Goal: Task Accomplishment & Management: Complete application form

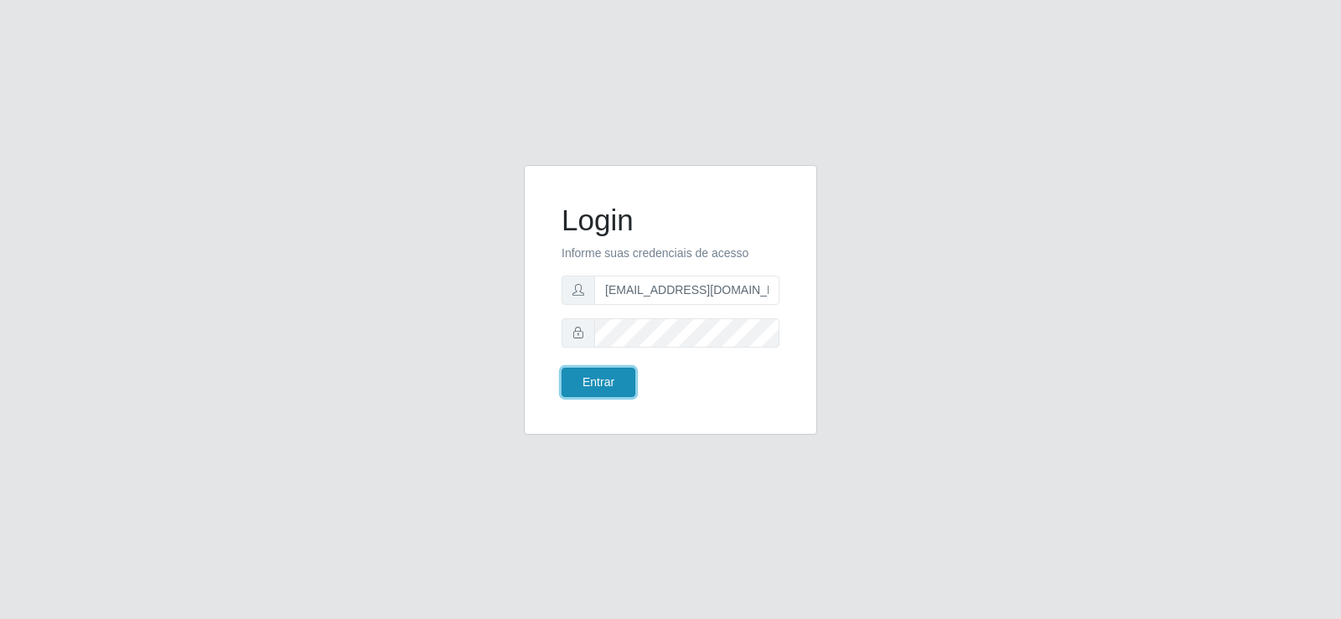
click at [601, 373] on button "Entrar" at bounding box center [598, 382] width 74 height 29
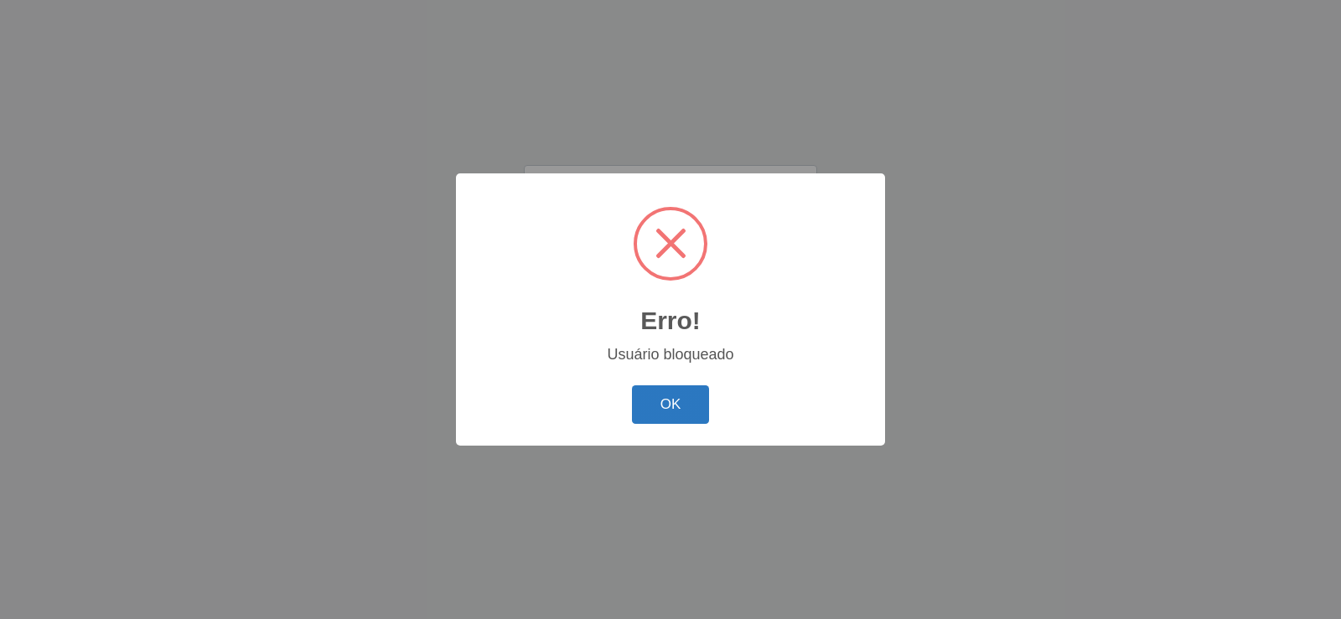
click at [680, 393] on button "OK" at bounding box center [671, 404] width 78 height 39
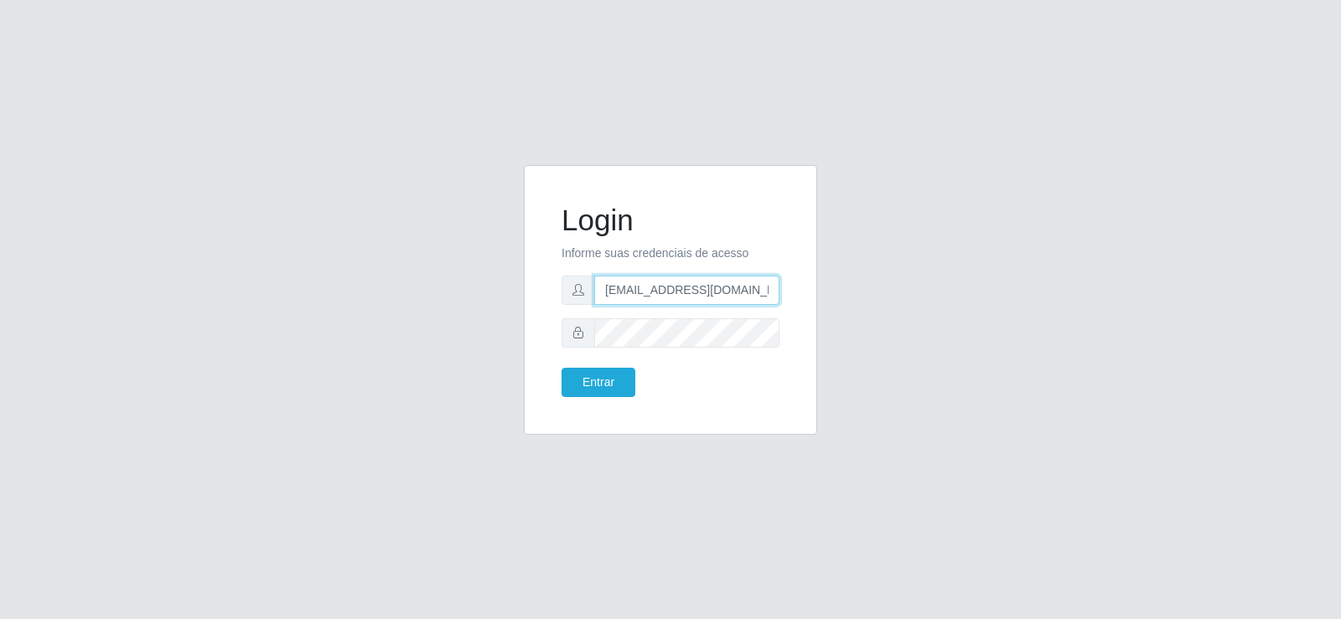
click at [696, 296] on input "[EMAIL_ADDRESS][DOMAIN_NAME]" at bounding box center [686, 290] width 185 height 29
click at [704, 295] on input "f" at bounding box center [686, 290] width 185 height 29
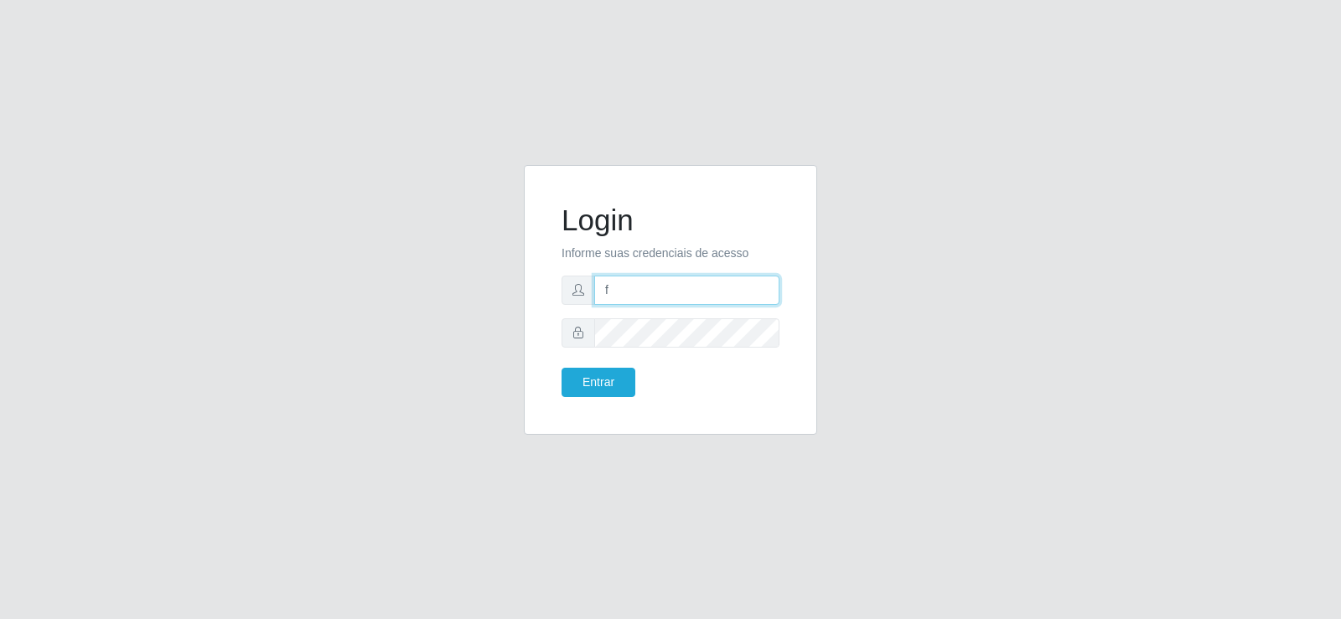
click at [689, 282] on input "f" at bounding box center [686, 290] width 185 height 29
drag, startPoint x: 732, startPoint y: 297, endPoint x: 427, endPoint y: 256, distance: 308.6
click at [427, 256] on div "Login Informe suas credenciais de acesso f Entrar" at bounding box center [670, 310] width 955 height 290
type input "[EMAIL_ADDRESS][DOMAIN_NAME]"
drag, startPoint x: 739, startPoint y: 296, endPoint x: 749, endPoint y: 292, distance: 10.6
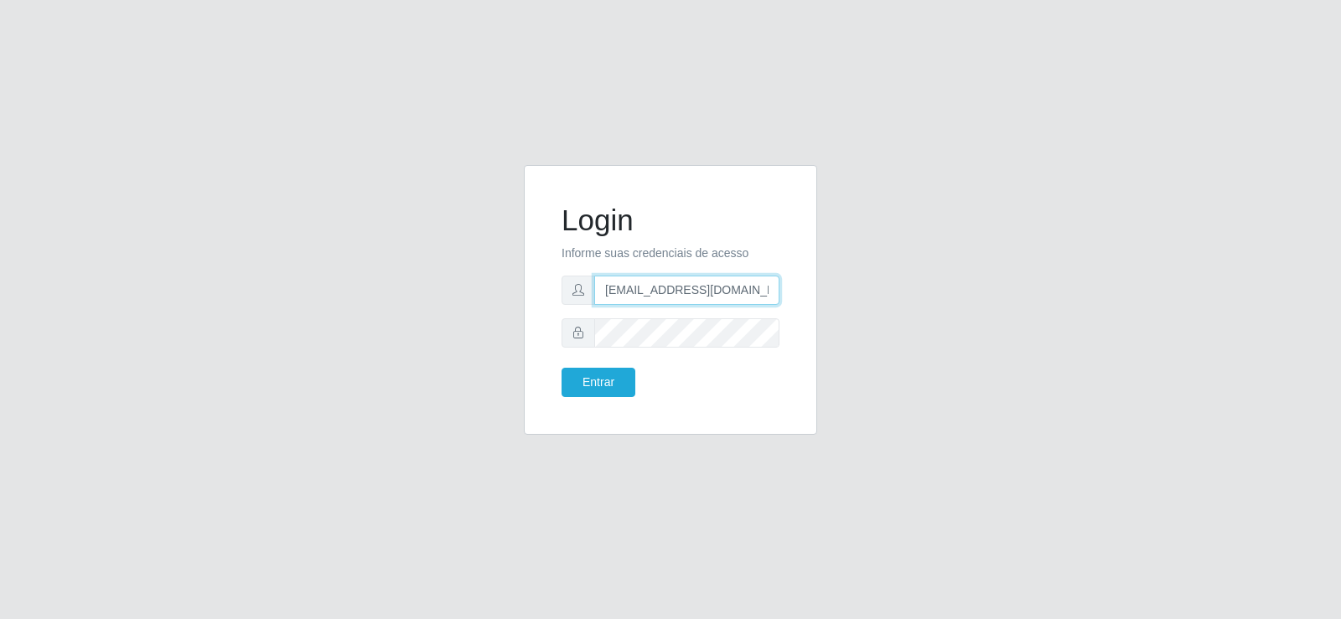
click at [746, 293] on input "[EMAIL_ADDRESS][DOMAIN_NAME]" at bounding box center [686, 290] width 185 height 29
drag, startPoint x: 747, startPoint y: 292, endPoint x: 505, endPoint y: 318, distance: 243.6
click at [505, 318] on div "Login Informe suas credenciais de acesso [EMAIL_ADDRESS][DOMAIN_NAME] Entrar" at bounding box center [670, 310] width 955 height 290
click at [561, 368] on button "Entrar" at bounding box center [598, 382] width 74 height 29
click at [594, 386] on button "Entrar" at bounding box center [598, 382] width 74 height 29
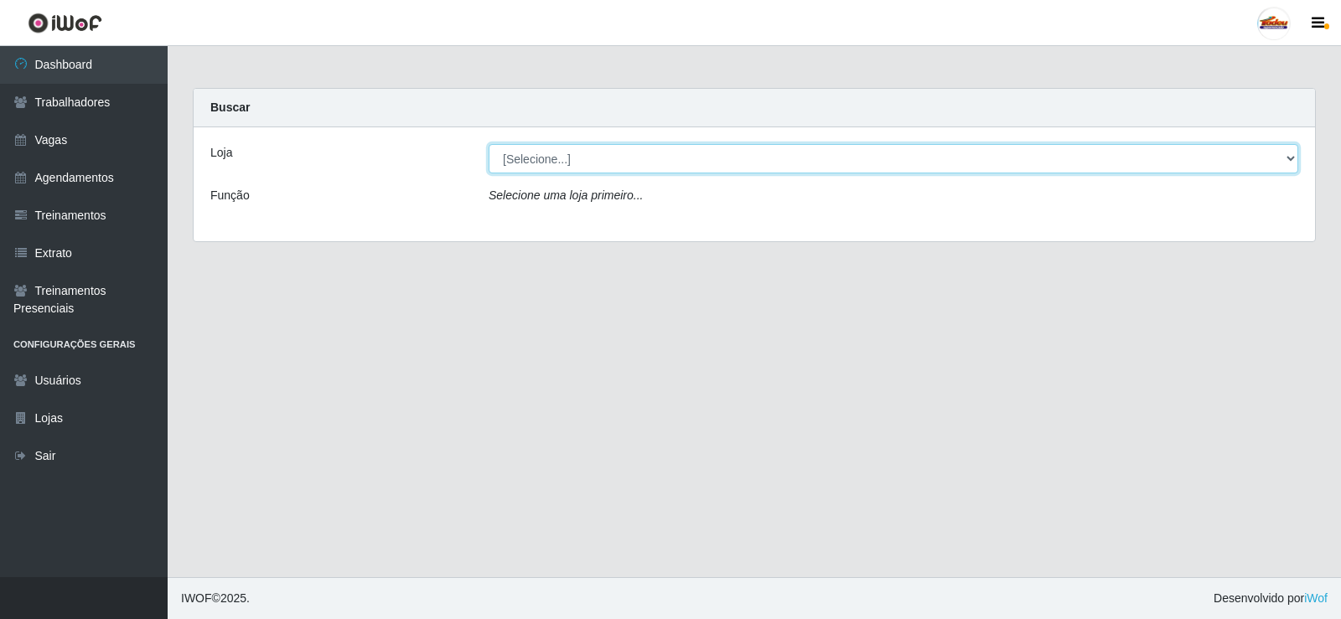
click at [563, 155] on select "[Selecione...] Supermercado Tadeu - [GEOGRAPHIC_DATA]" at bounding box center [893, 158] width 809 height 29
select select "195"
click at [489, 144] on select "[Selecione...] Supermercado Tadeu - [GEOGRAPHIC_DATA]" at bounding box center [893, 158] width 809 height 29
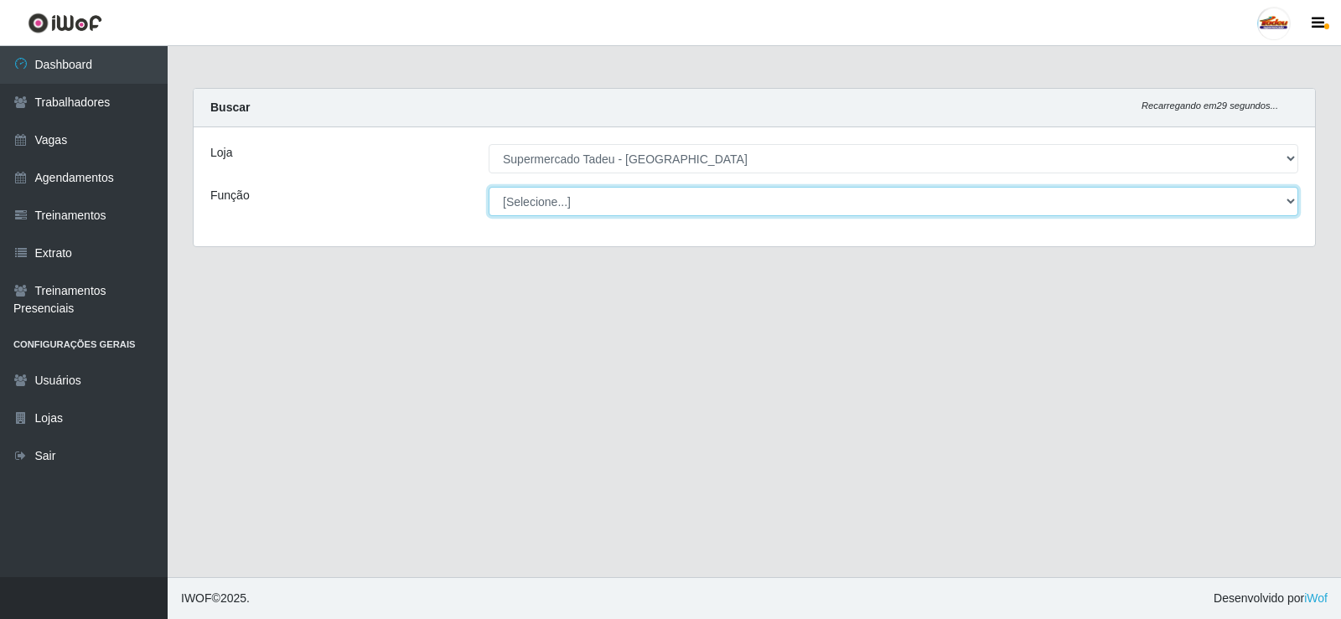
click at [547, 191] on select "[Selecione...] ASG ASG + ASG ++ Auxiliar de Estacionamento Auxiliar de Estacion…" at bounding box center [893, 201] width 809 height 29
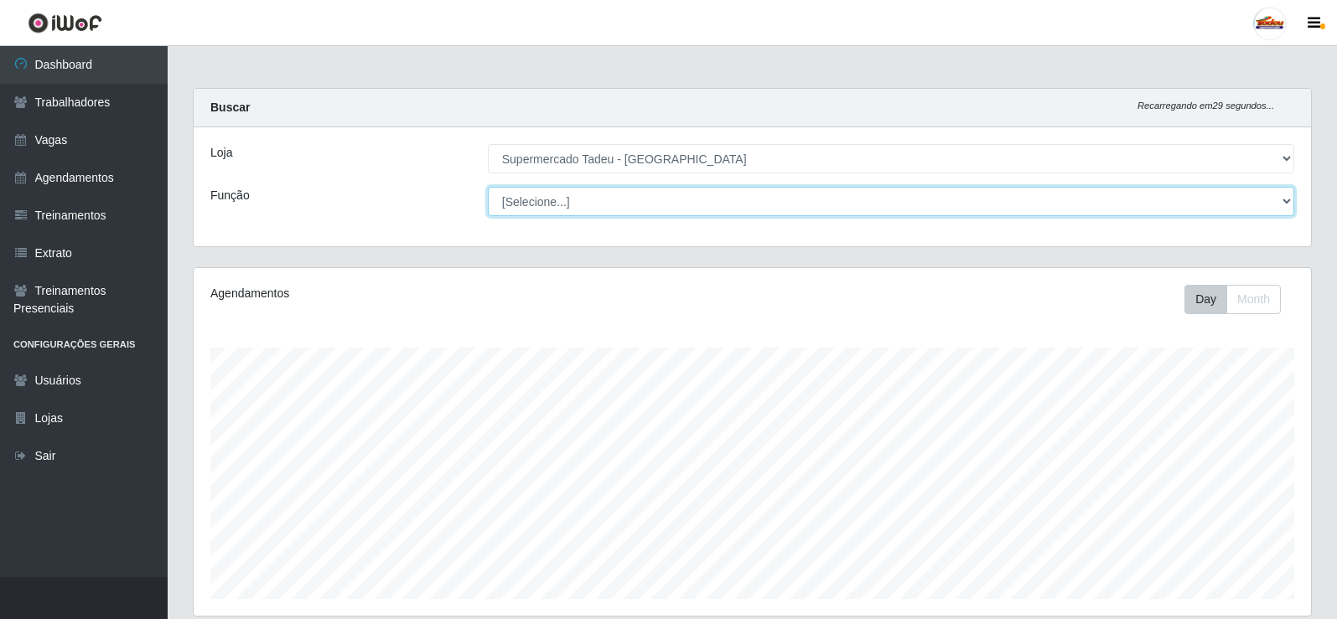
scroll to position [348, 1117]
select select "1"
click at [488, 187] on select "[Selecione...] ASG ASG + ASG ++ Auxiliar de Estacionamento Auxiliar de Estacion…" at bounding box center [891, 201] width 806 height 29
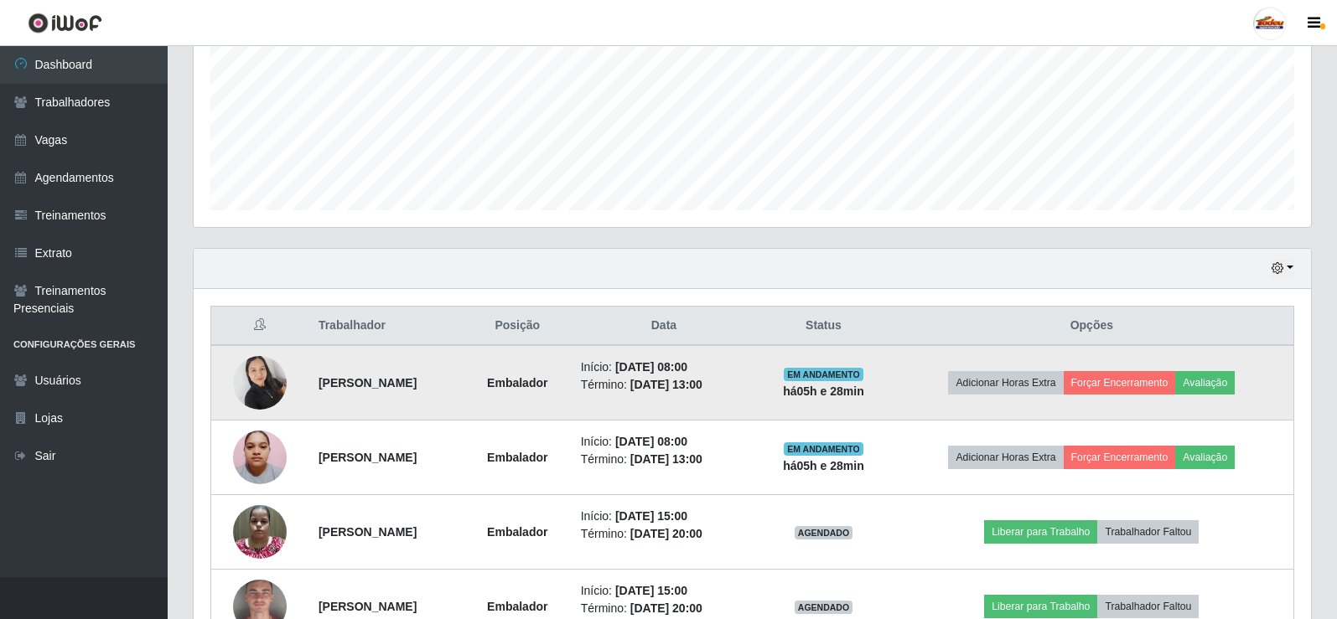
scroll to position [568, 0]
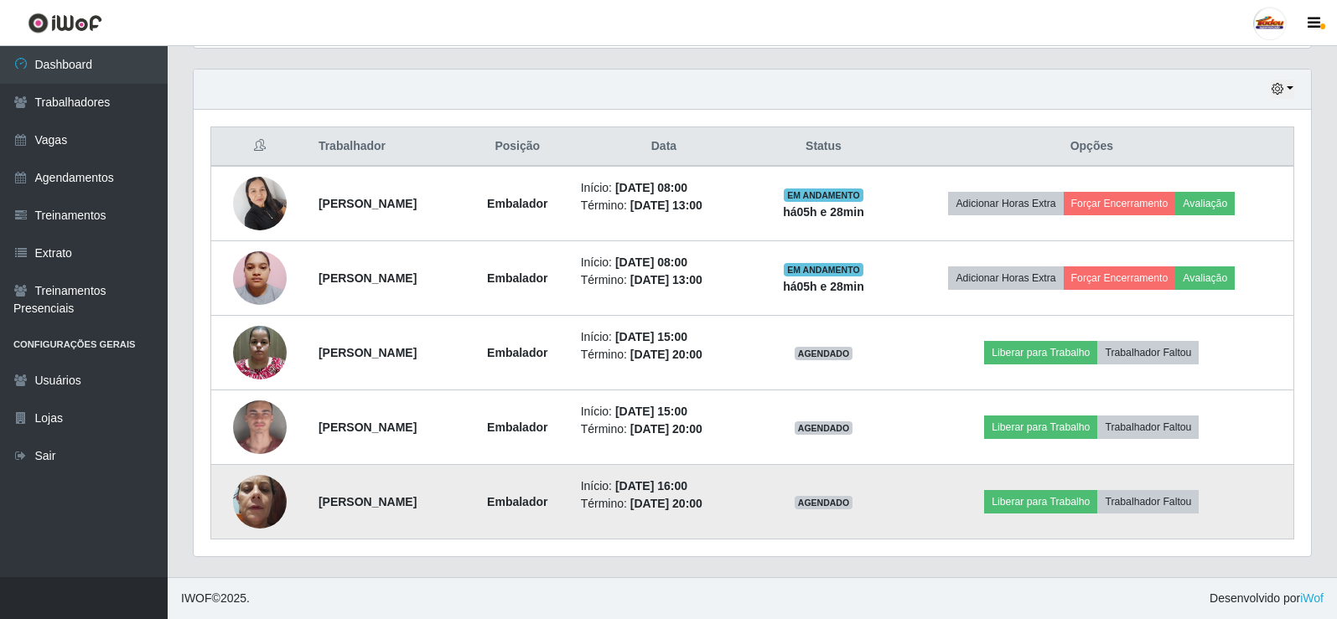
drag, startPoint x: 721, startPoint y: 478, endPoint x: 809, endPoint y: 505, distance: 91.2
click at [747, 505] on ul "Início: [DATE] 16:00 Término: [DATE] 20:00" at bounding box center [664, 495] width 167 height 35
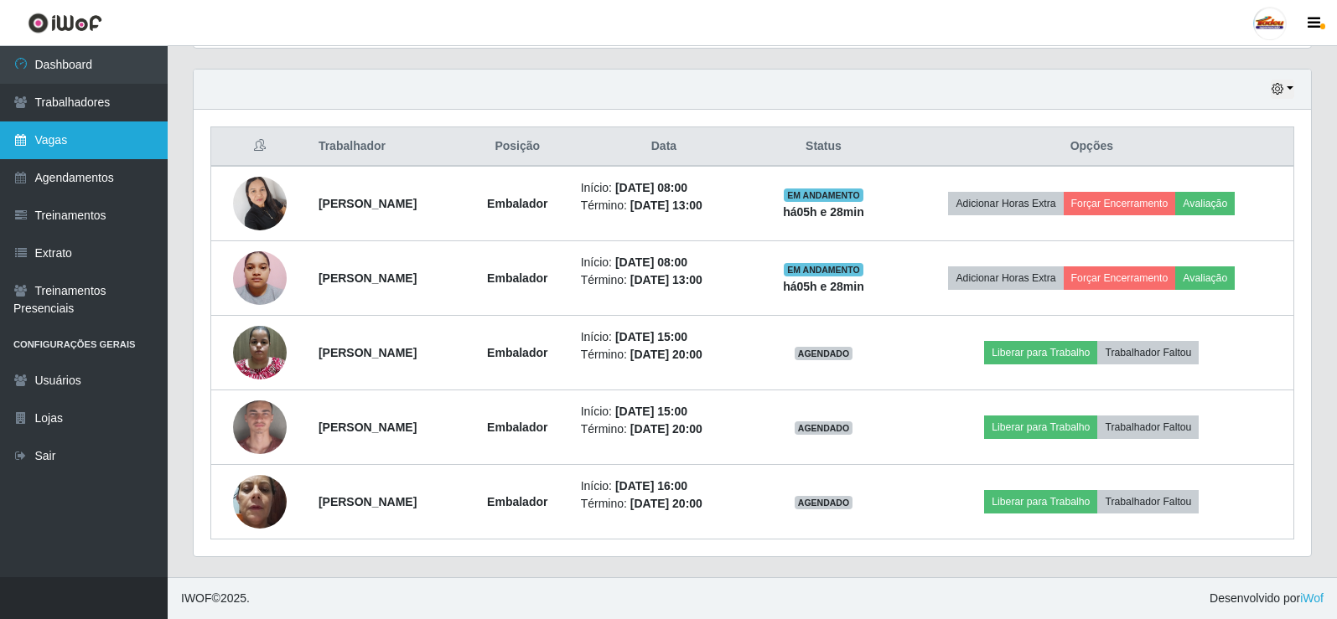
click at [47, 131] on link "Vagas" at bounding box center [84, 141] width 168 height 38
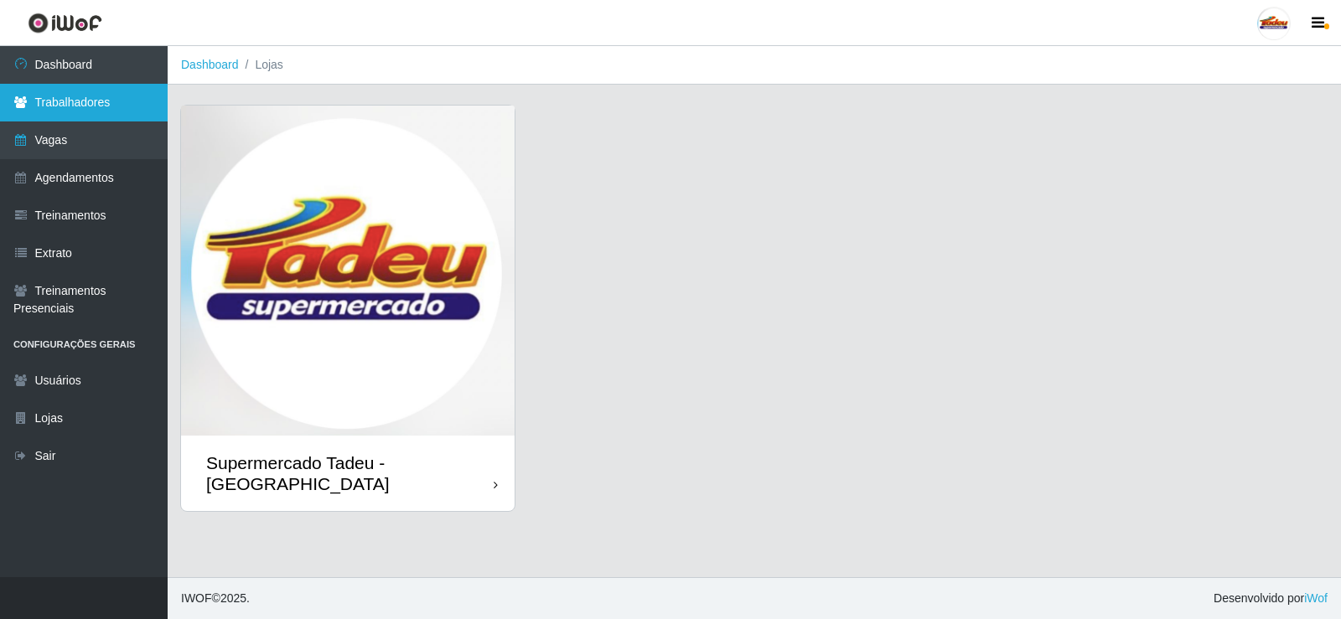
click at [65, 84] on link "Trabalhadores" at bounding box center [84, 103] width 168 height 38
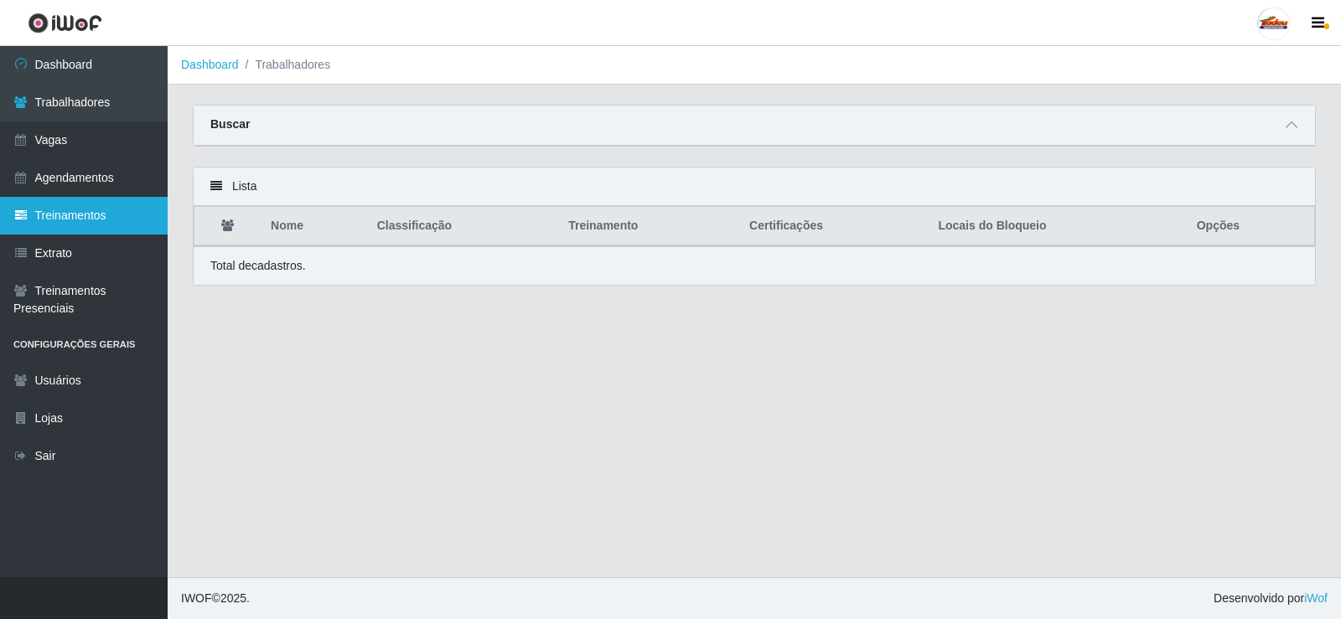
click at [64, 231] on link "Treinamentos" at bounding box center [84, 216] width 168 height 38
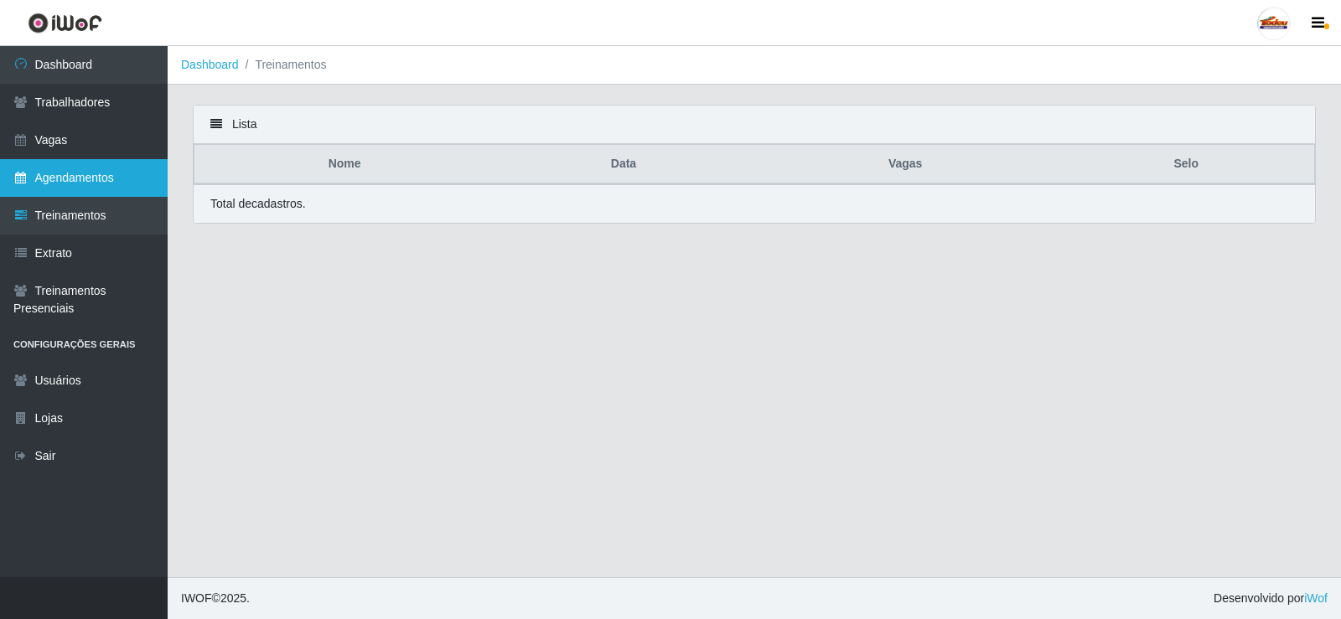
click at [76, 186] on link "Agendamentos" at bounding box center [84, 178] width 168 height 38
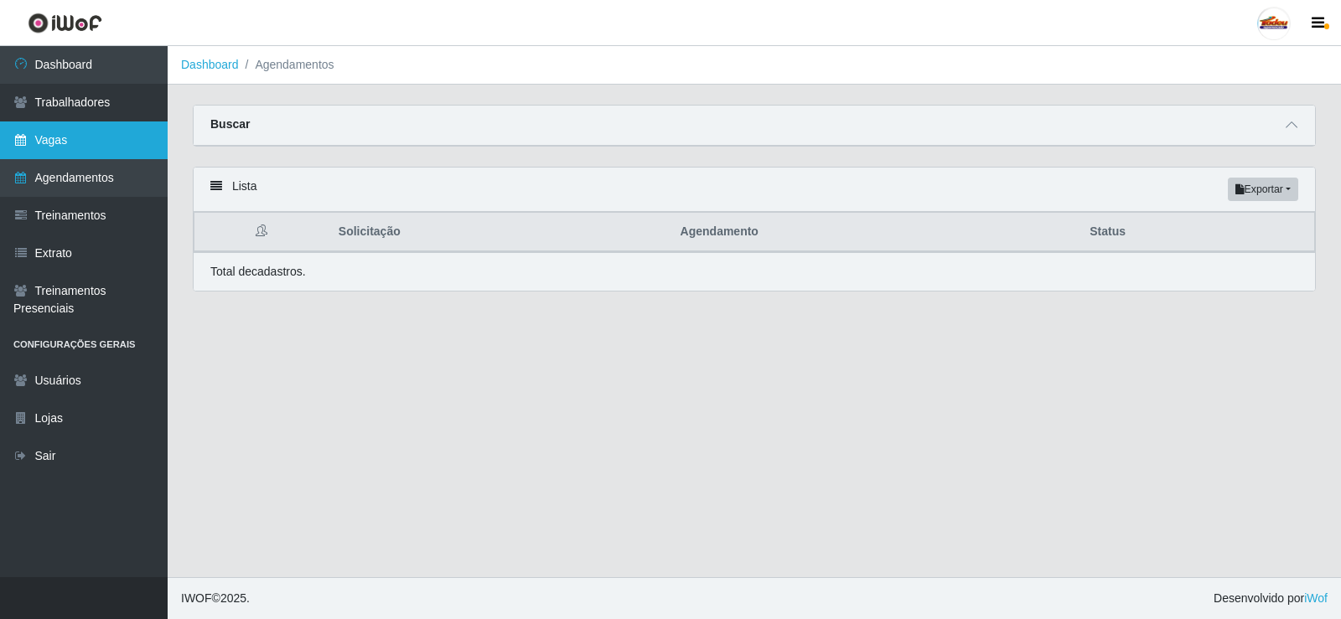
click at [54, 133] on link "Vagas" at bounding box center [84, 141] width 168 height 38
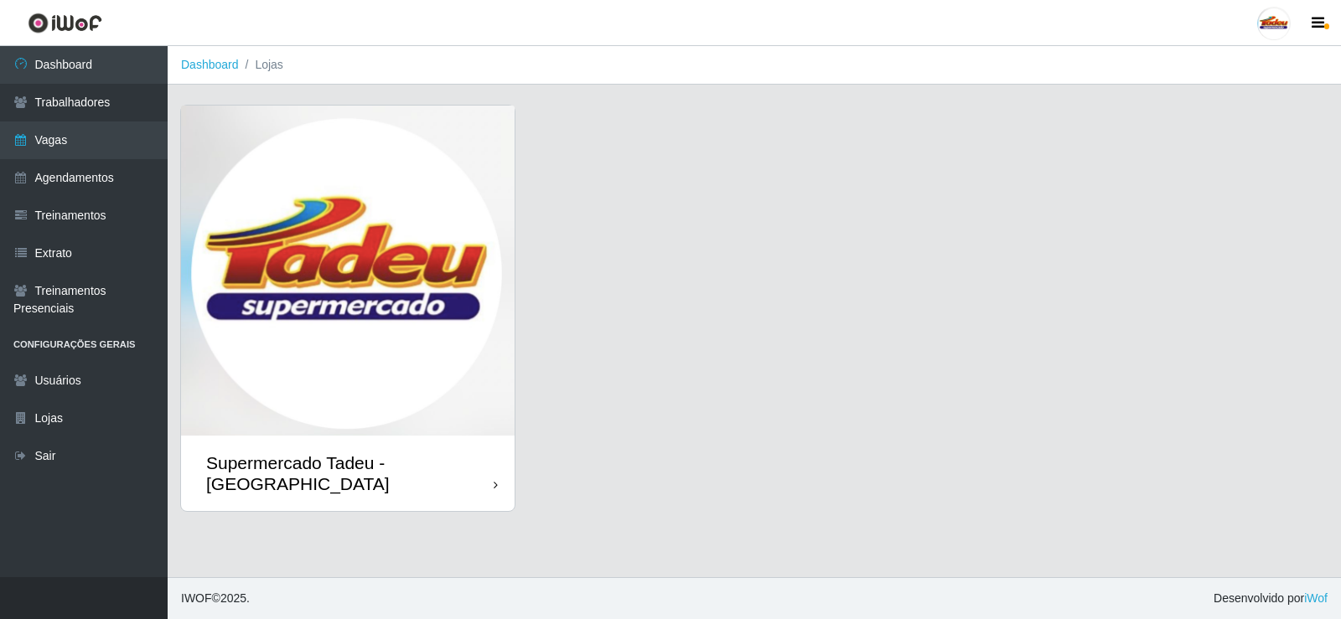
click at [430, 220] on img at bounding box center [348, 271] width 334 height 330
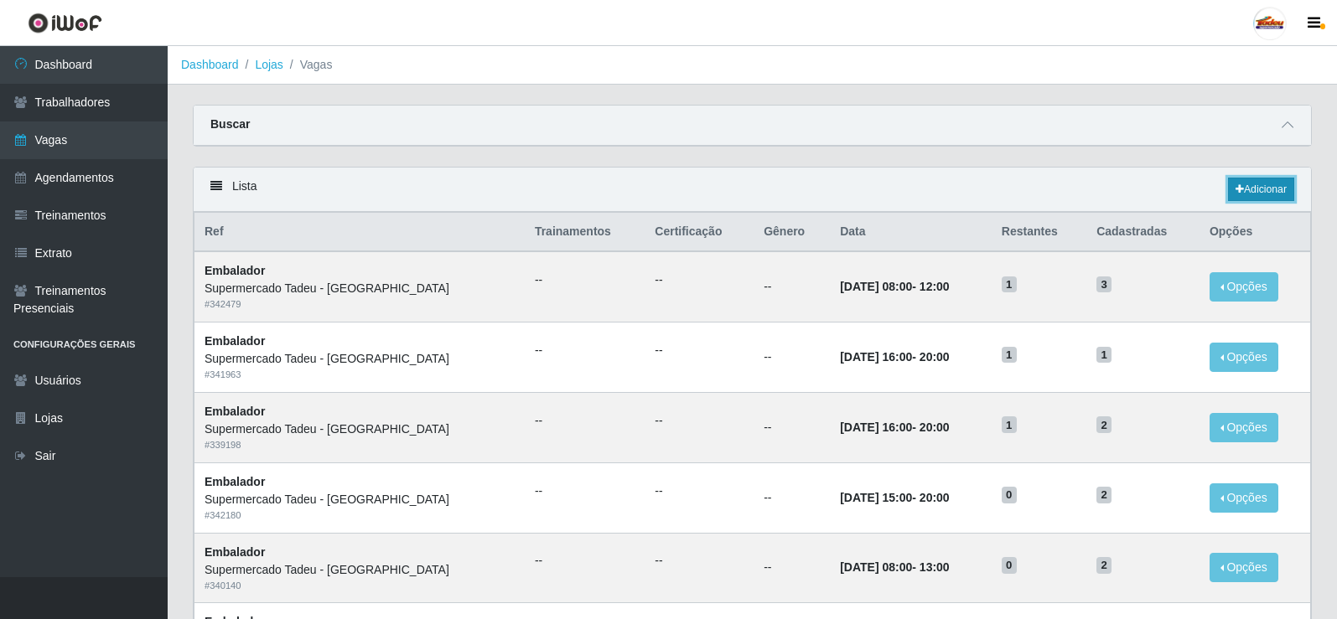
click at [1248, 193] on link "Adicionar" at bounding box center [1261, 189] width 66 height 23
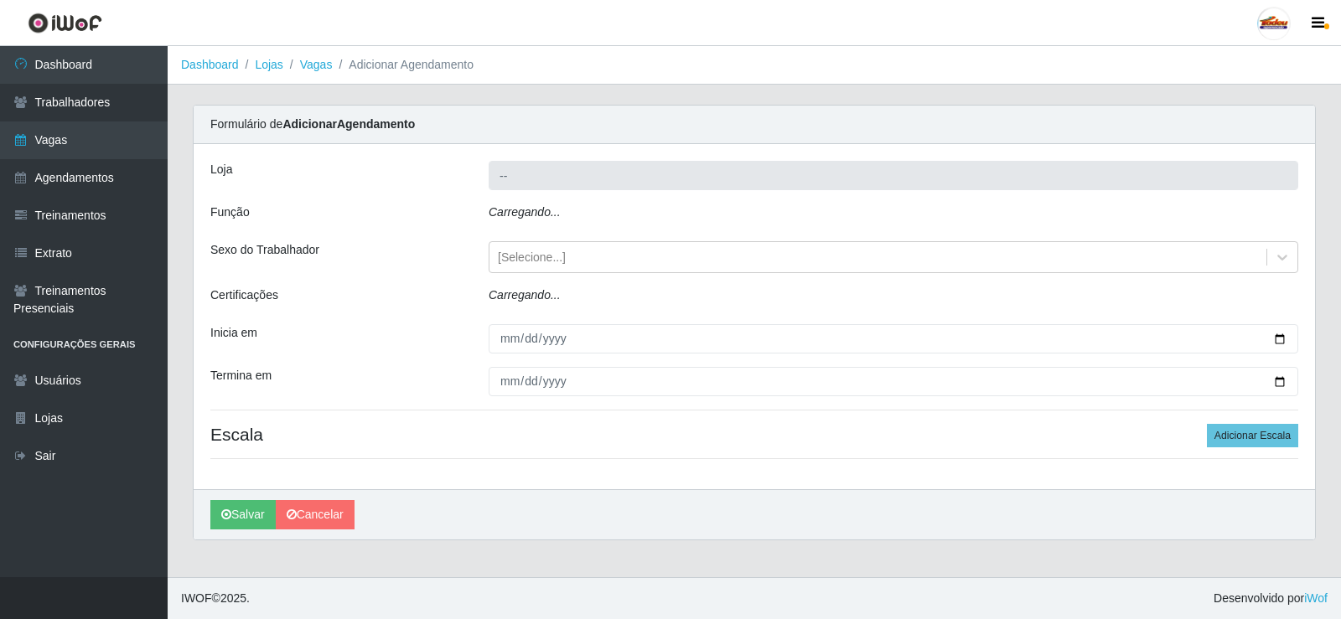
type input "Supermercado Tadeu - [GEOGRAPHIC_DATA]"
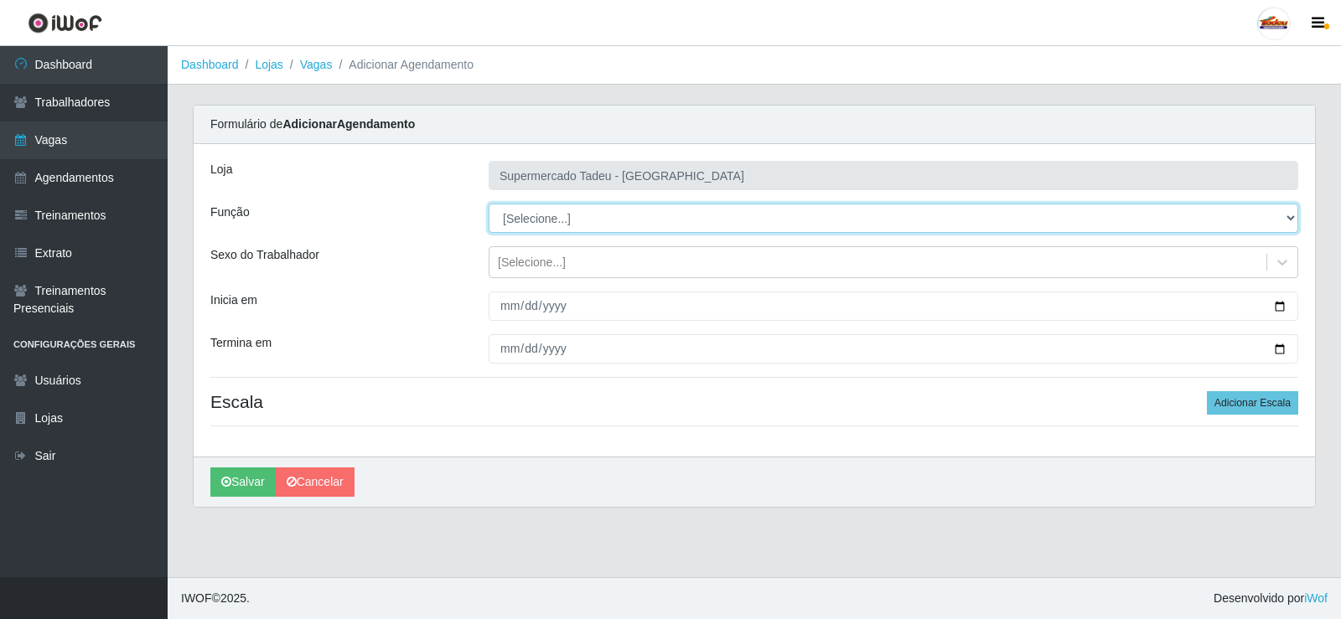
click at [556, 215] on select "[Selecione...] ASG ASG + ASG ++ Auxiliar de Estacionamento Auxiliar de Estacion…" at bounding box center [893, 218] width 809 height 29
select select "71"
click at [489, 204] on select "[Selecione...] ASG ASG + ASG ++ Auxiliar de Estacionamento Auxiliar de Estacion…" at bounding box center [893, 218] width 809 height 29
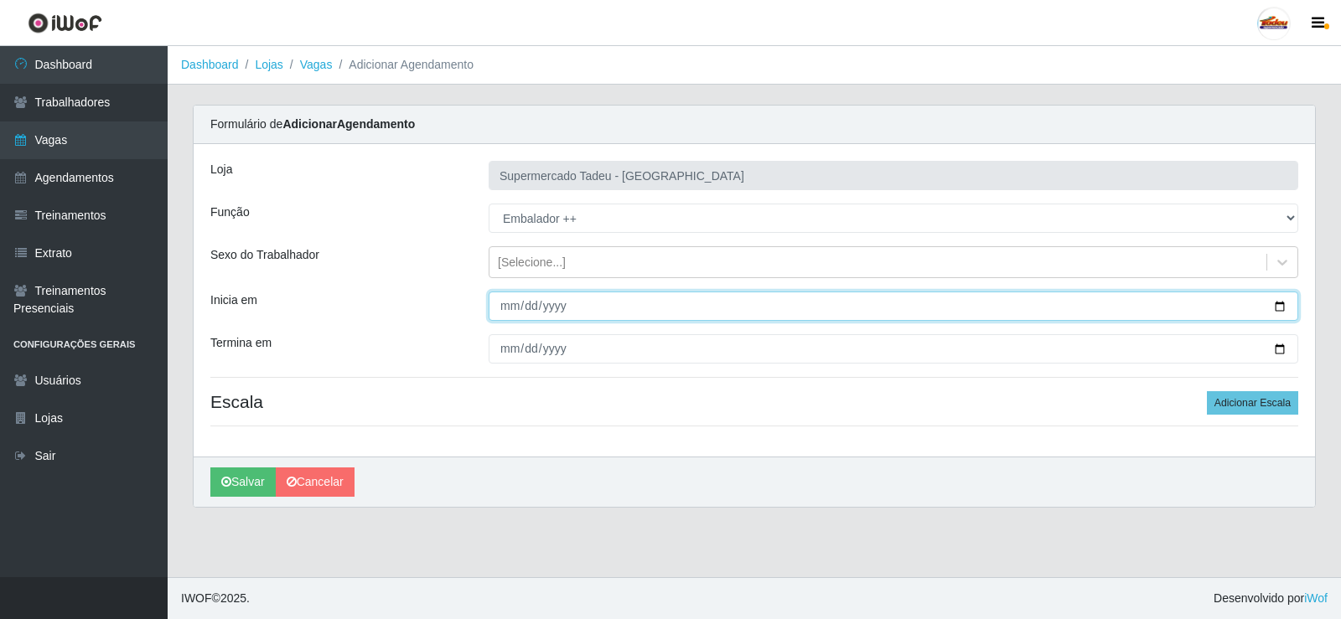
click at [522, 306] on input "Inicia em" at bounding box center [893, 306] width 809 height 29
click at [514, 306] on input "Inicia em" at bounding box center [893, 306] width 809 height 29
type input "[DATE]"
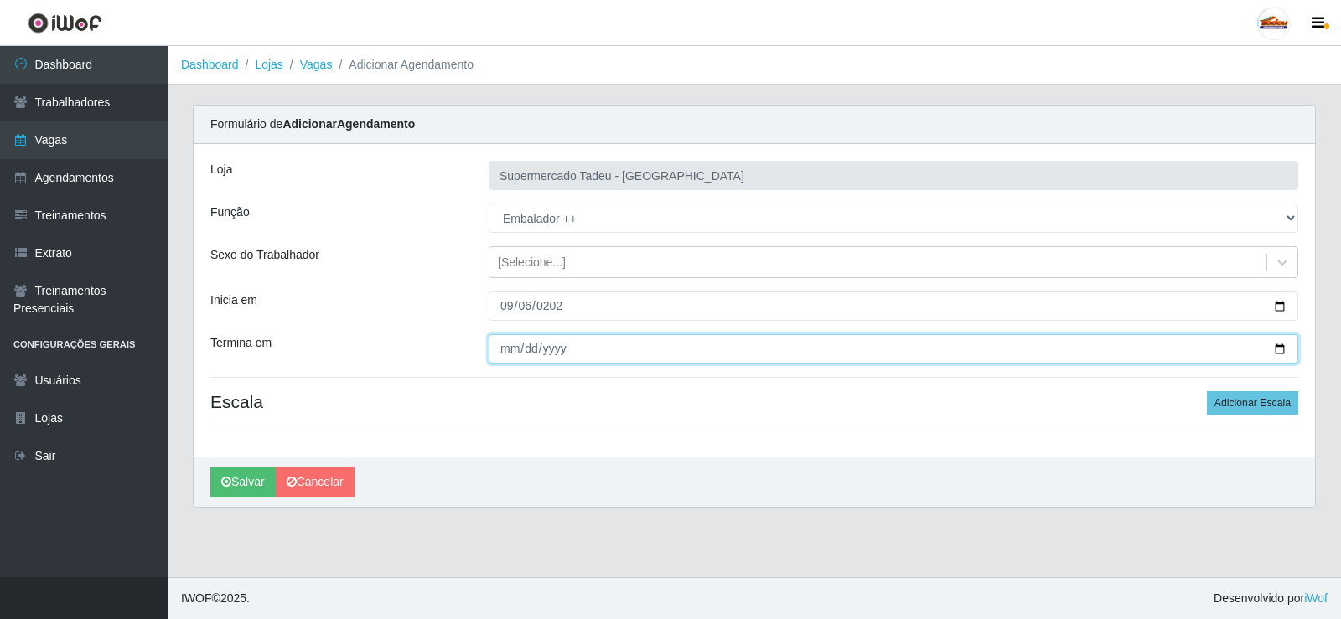
click at [519, 344] on input "Termina em" at bounding box center [893, 348] width 809 height 29
type input "[DATE]"
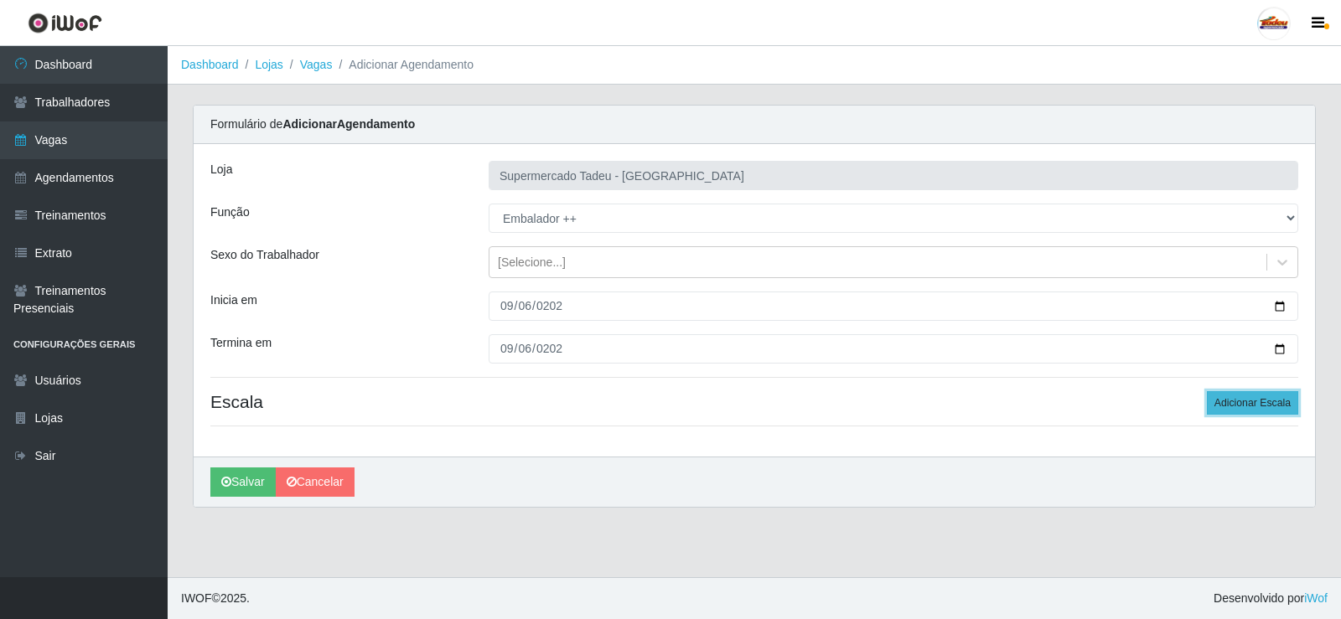
click at [1256, 409] on button "Adicionar Escala" at bounding box center [1252, 402] width 91 height 23
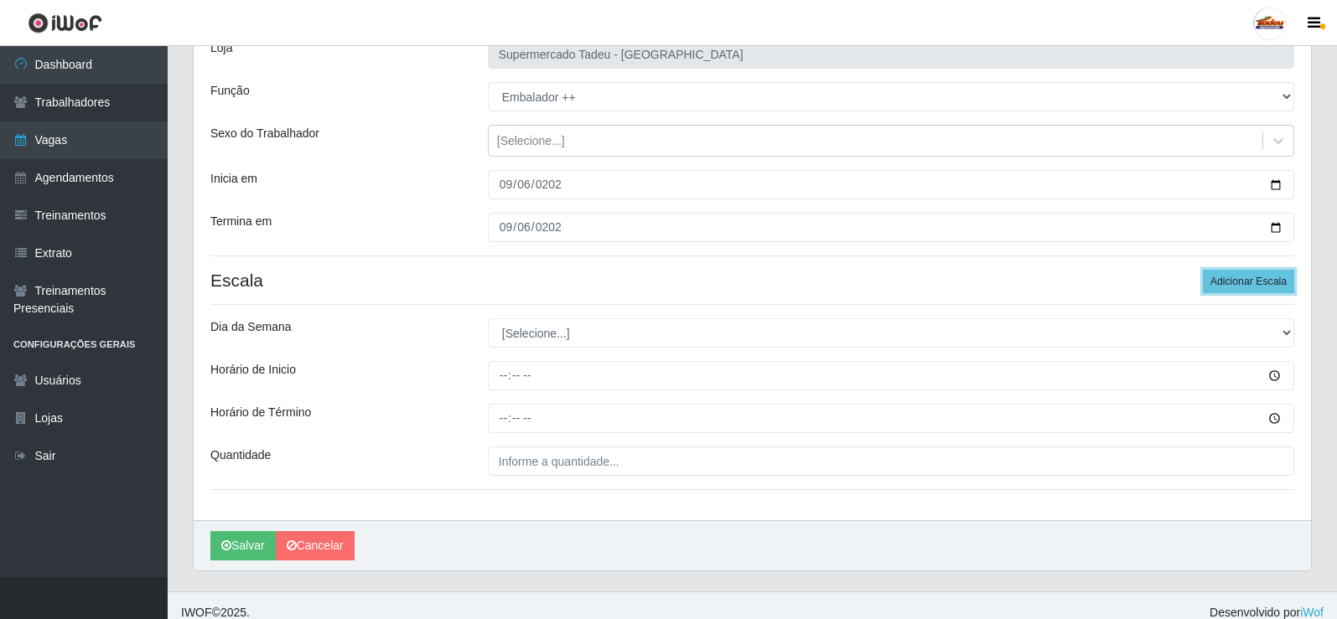
scroll to position [136, 0]
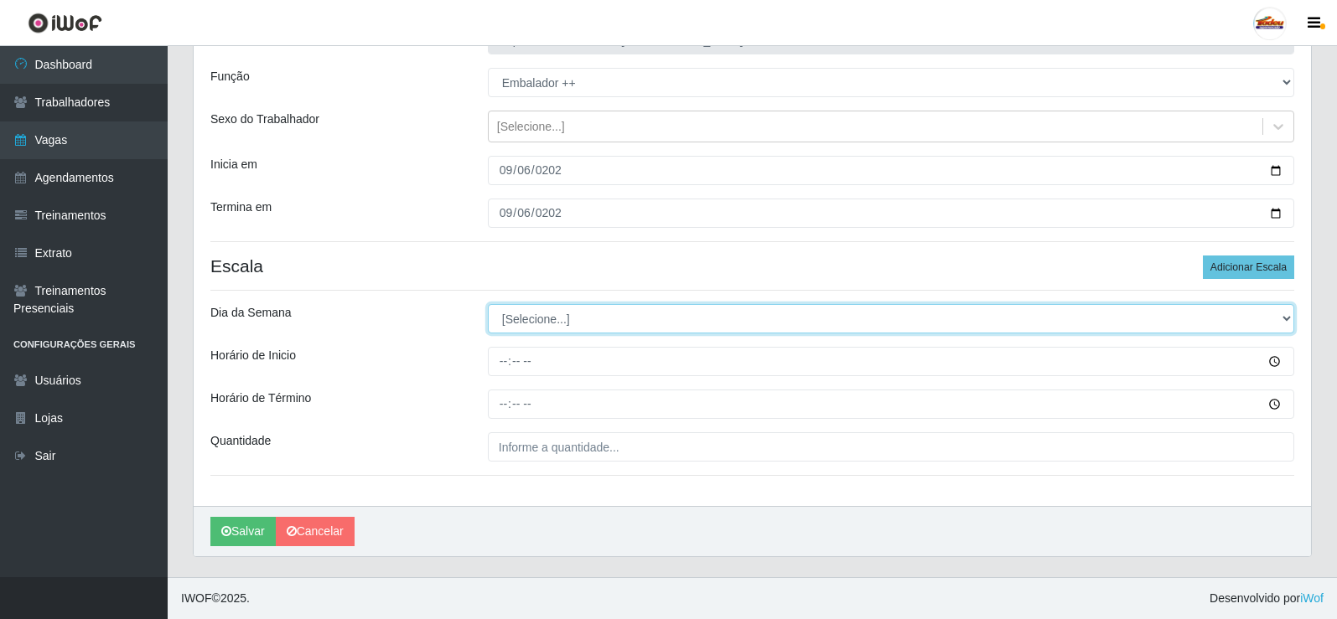
click at [520, 317] on select "[Selecione...] Segunda Terça Quarta Quinta Sexta Sábado Domingo" at bounding box center [891, 318] width 806 height 29
select select "6"
click at [488, 304] on select "[Selecione...] Segunda Terça Quarta Quinta Sexta Sábado Domingo" at bounding box center [891, 318] width 806 height 29
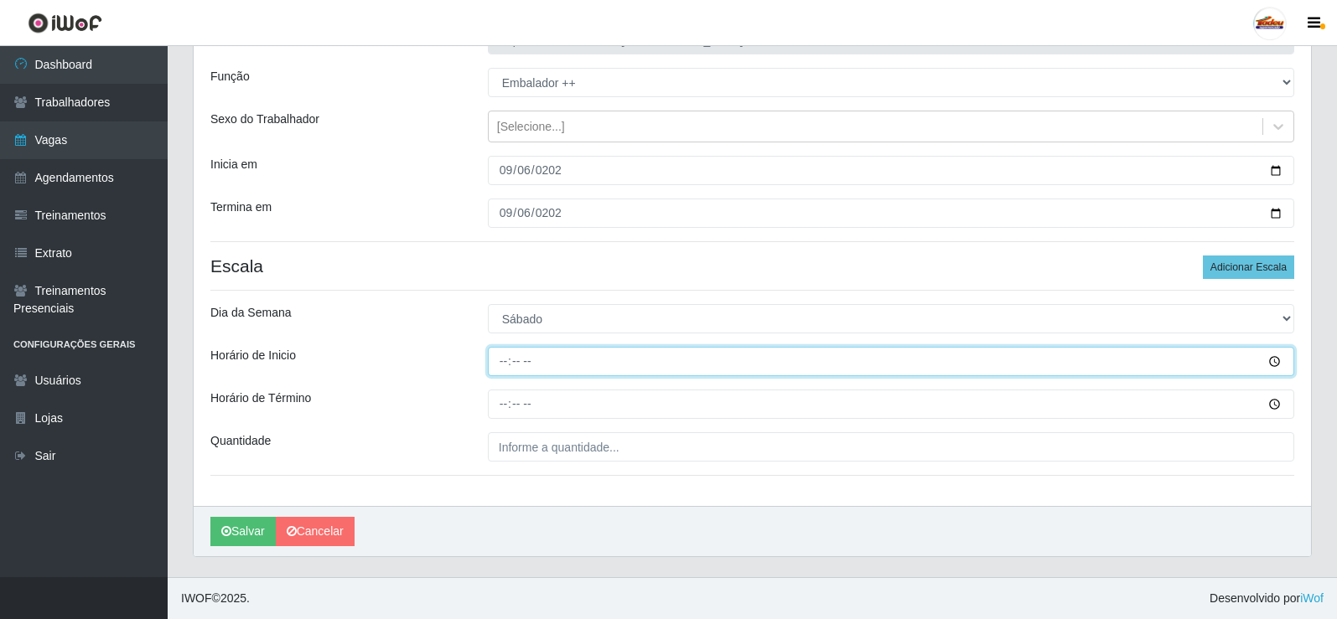
click at [496, 364] on input "Horário de Inicio" at bounding box center [891, 361] width 806 height 29
type input "06:09"
click at [510, 359] on input "Horário de Inicio" at bounding box center [891, 361] width 806 height 29
click at [506, 369] on input "16:00" at bounding box center [891, 361] width 806 height 29
type input "15:00"
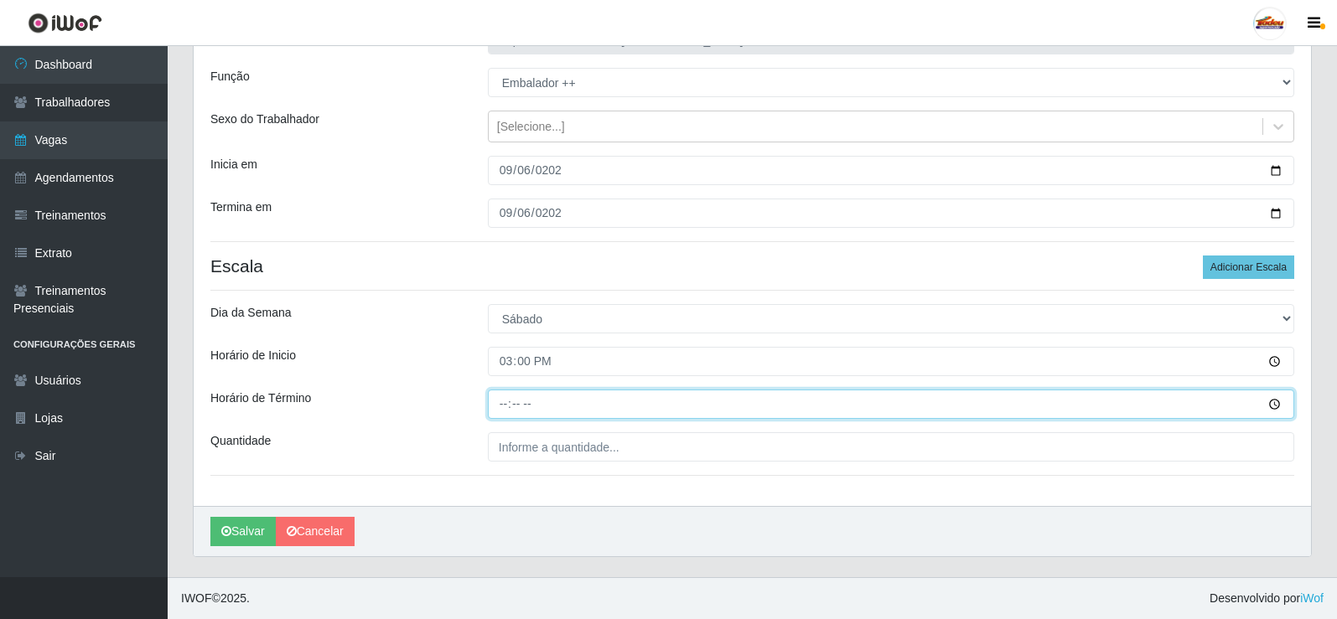
click at [501, 407] on input "Horário de Término" at bounding box center [891, 404] width 806 height 29
type input "20:30"
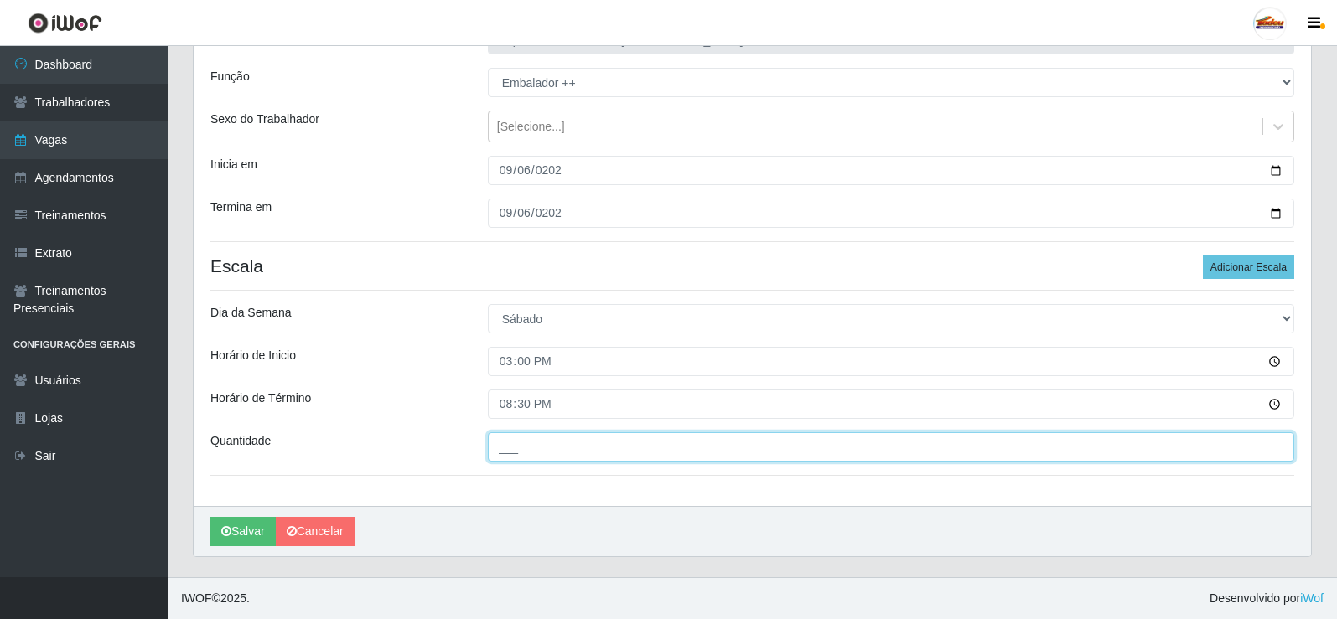
click at [515, 458] on input "___" at bounding box center [891, 446] width 806 height 29
type input "3__"
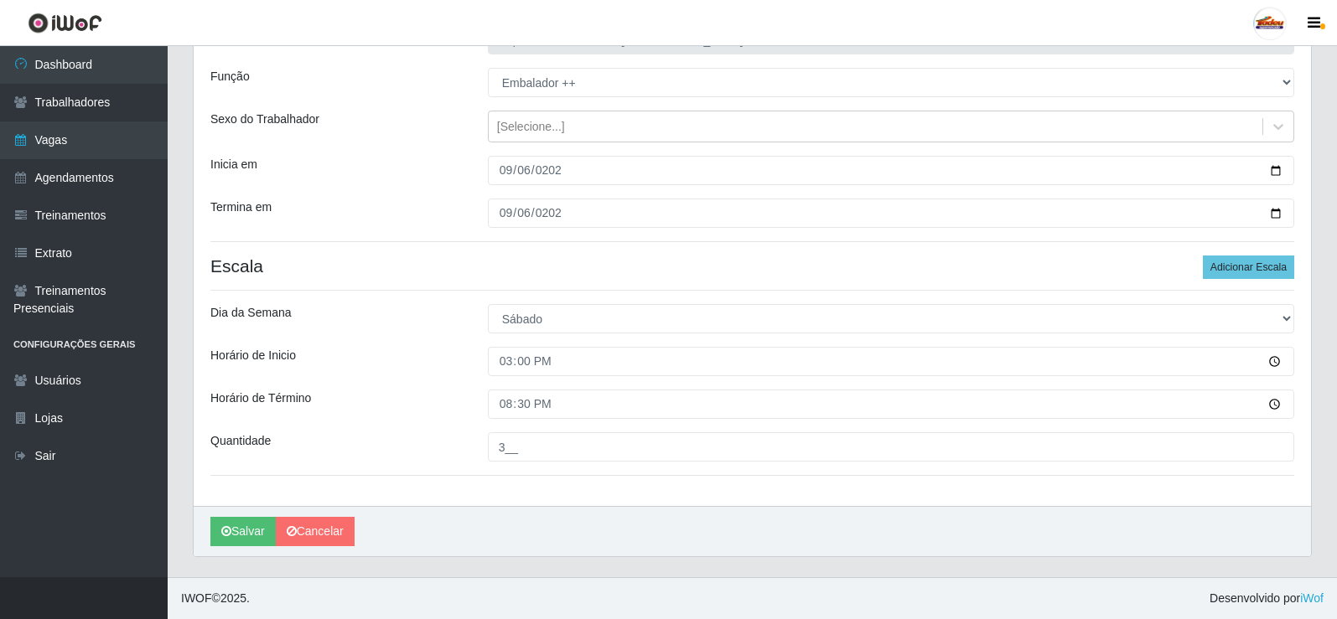
click at [526, 498] on div "Loja Supermercado Tadeu - [GEOGRAPHIC_DATA] Função [Selecione...] ASG ASG + ASG…" at bounding box center [752, 257] width 1117 height 498
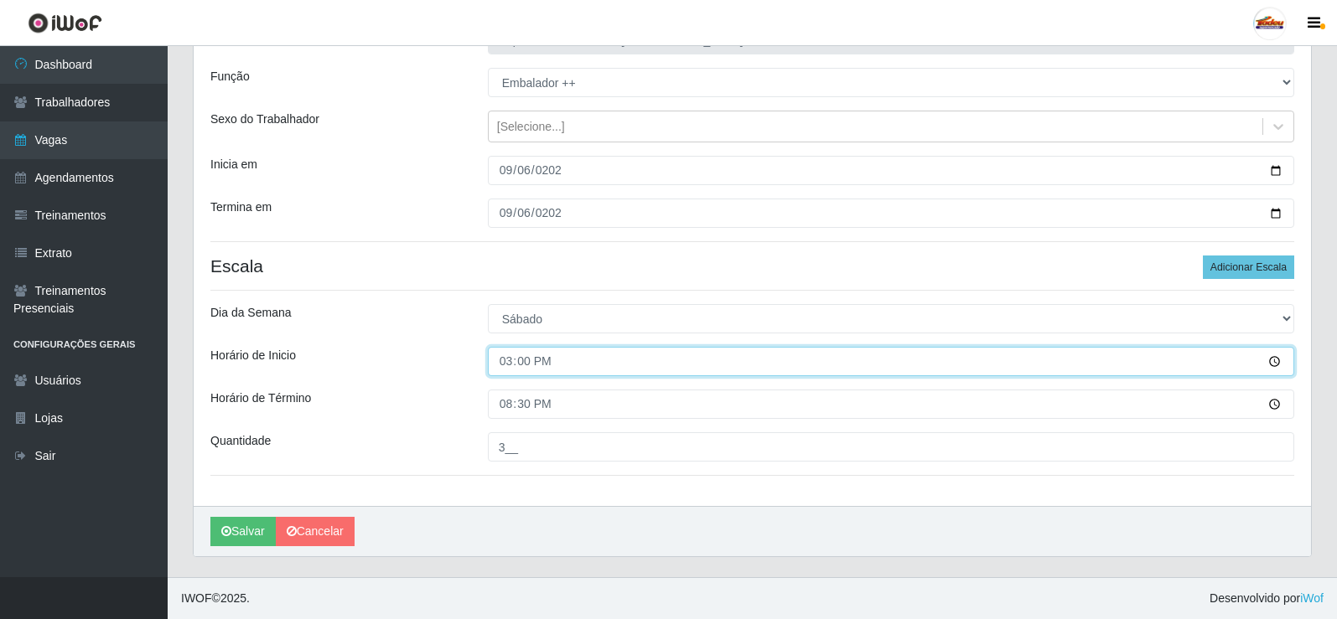
click at [504, 365] on input "15:00" at bounding box center [891, 361] width 806 height 29
type input "16:00"
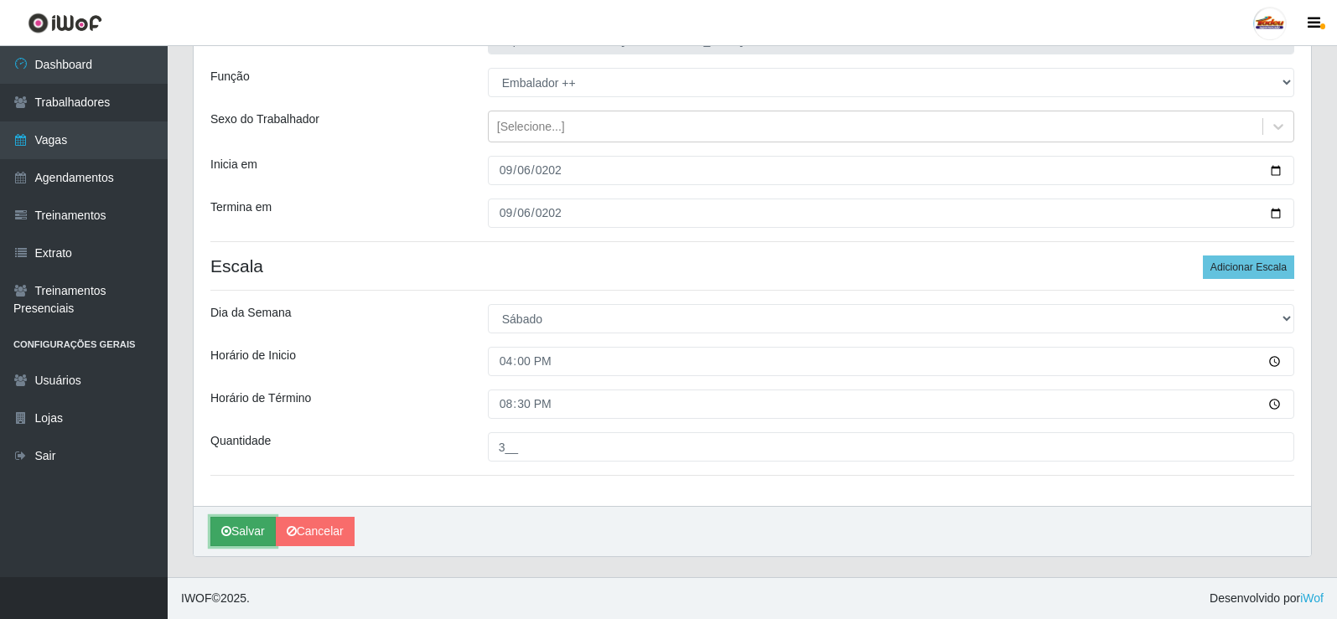
click at [225, 537] on icon "submit" at bounding box center [226, 531] width 10 height 12
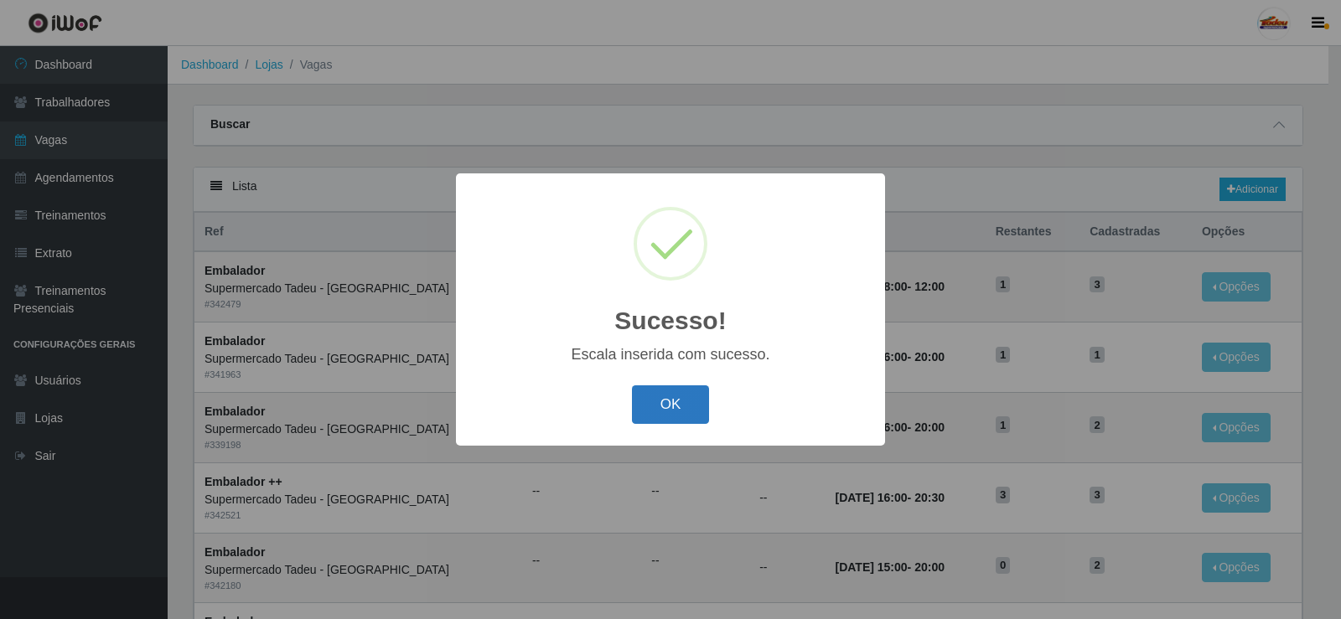
click at [674, 405] on button "OK" at bounding box center [671, 404] width 78 height 39
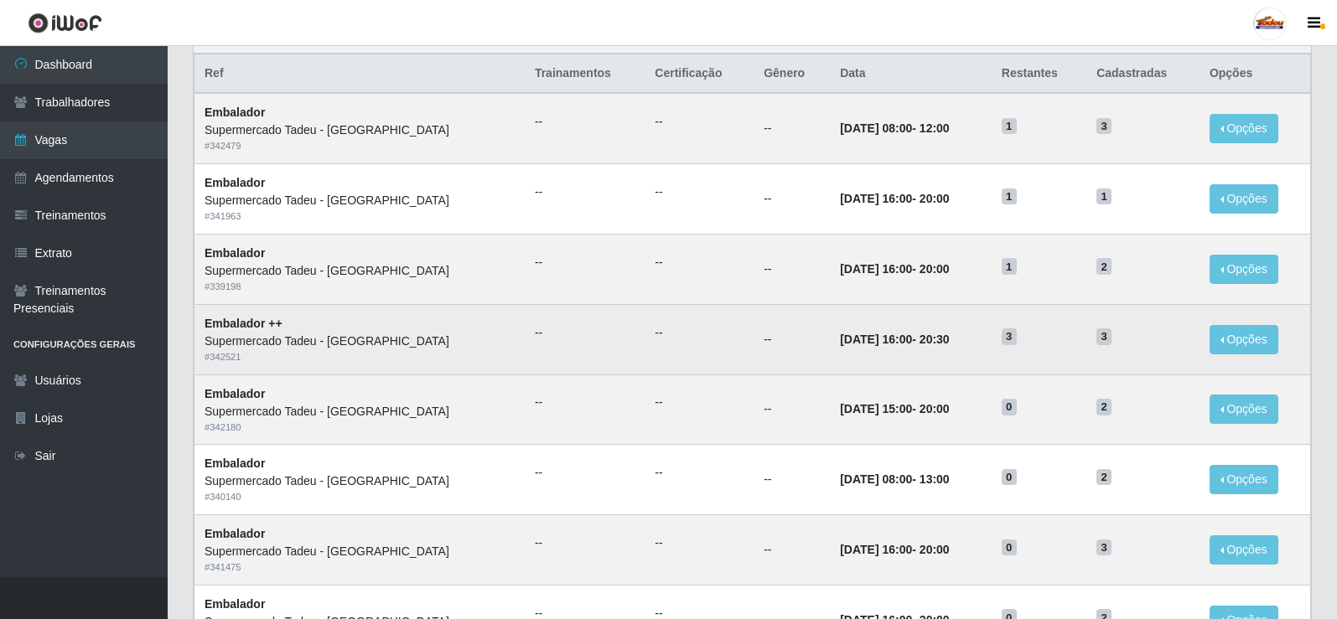
scroll to position [168, 0]
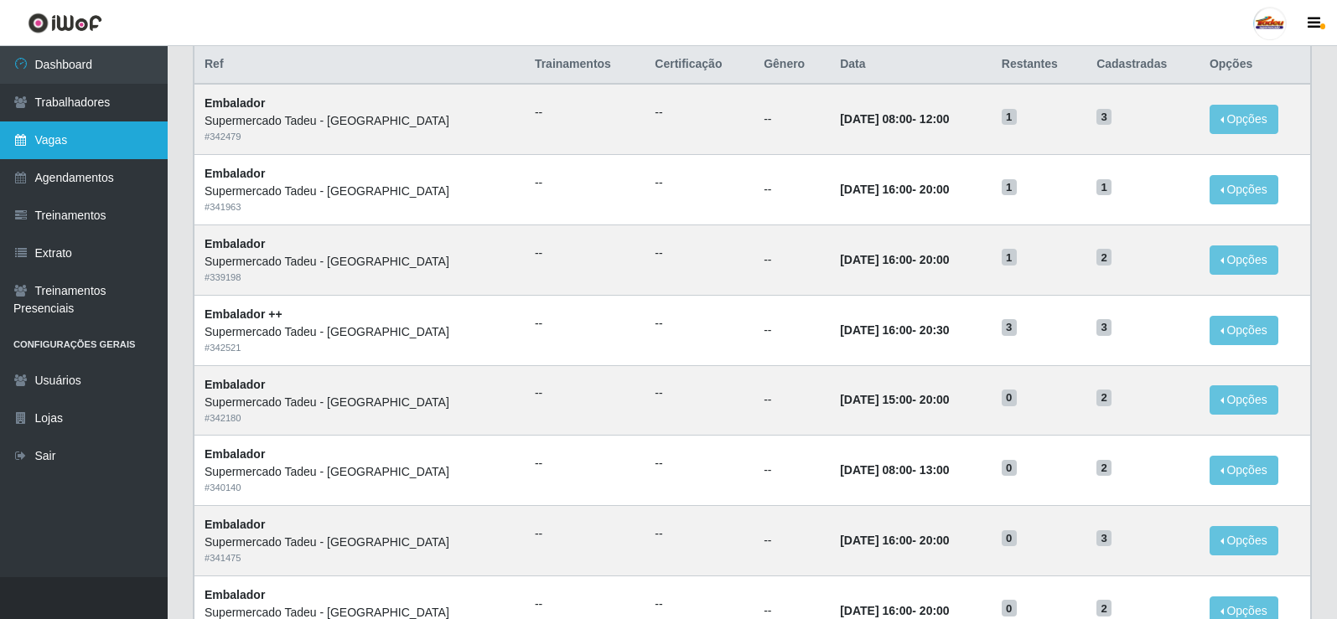
click at [55, 133] on link "Vagas" at bounding box center [84, 141] width 168 height 38
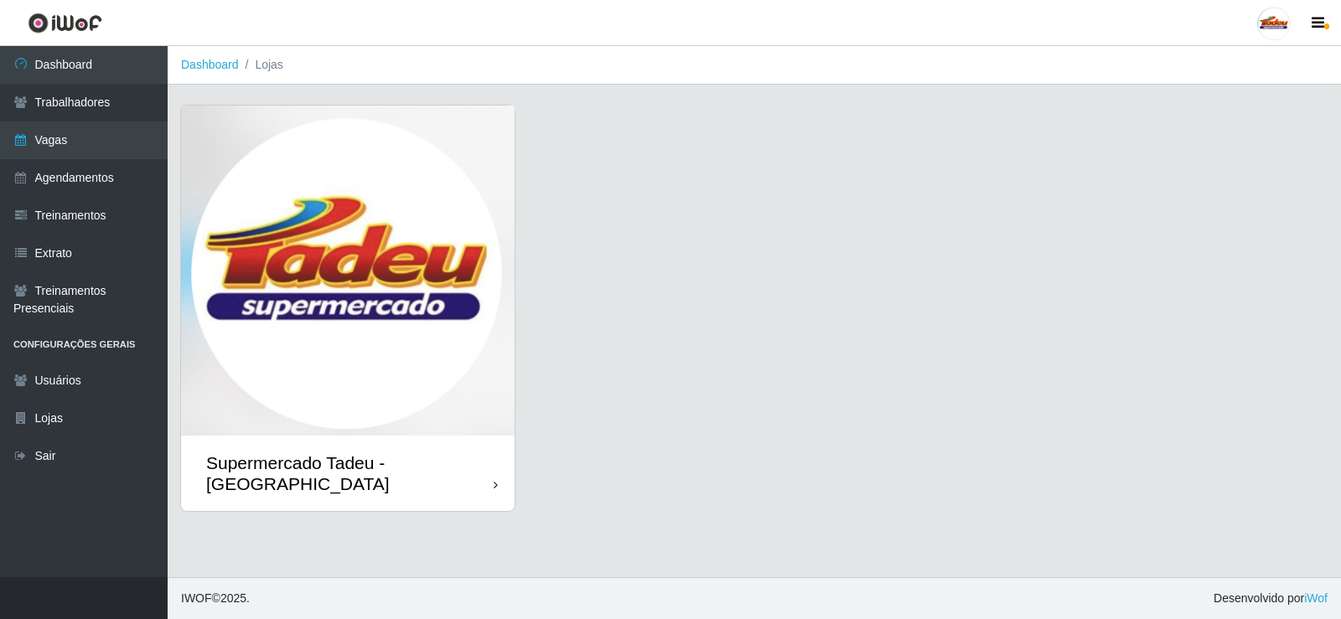
drag, startPoint x: 1340, startPoint y: 615, endPoint x: 1201, endPoint y: 464, distance: 205.2
click at [1340, 616] on footer "IWOF © 2025 . Desenvolvido por iWof" at bounding box center [754, 598] width 1173 height 42
